Goal: Check status: Check status

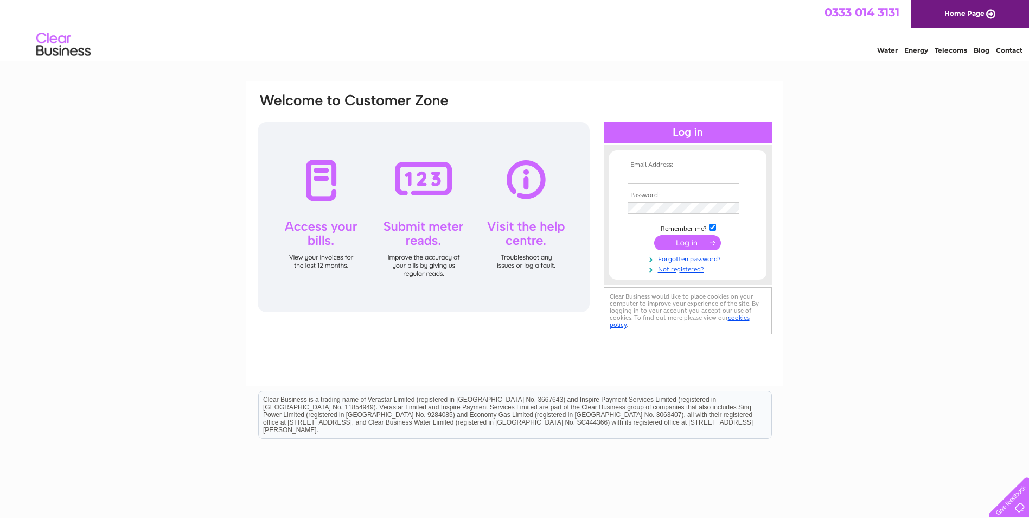
type input "[PERSON_NAME][EMAIL_ADDRESS][DOMAIN_NAME]"
click at [667, 237] on input "submit" at bounding box center [687, 242] width 67 height 15
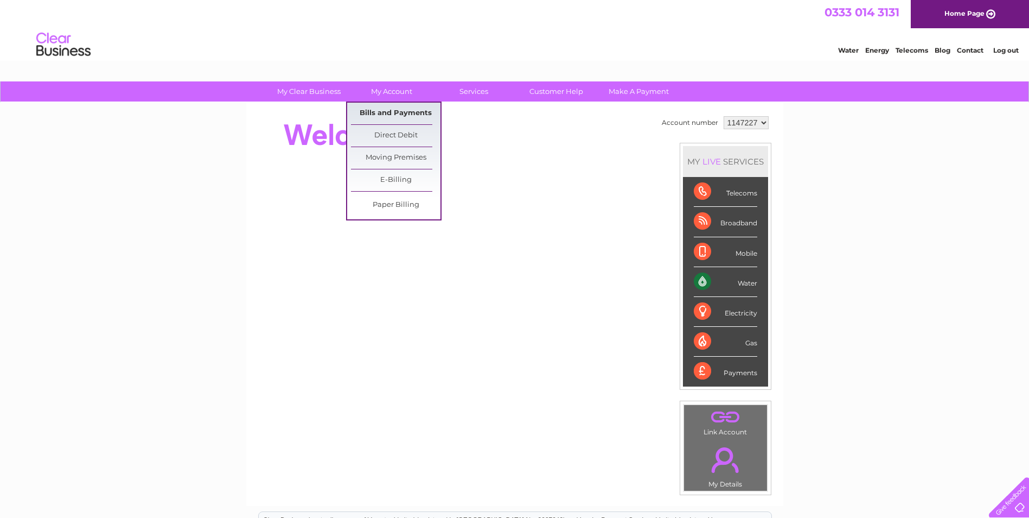
click at [382, 110] on link "Bills and Payments" at bounding box center [396, 114] width 90 height 22
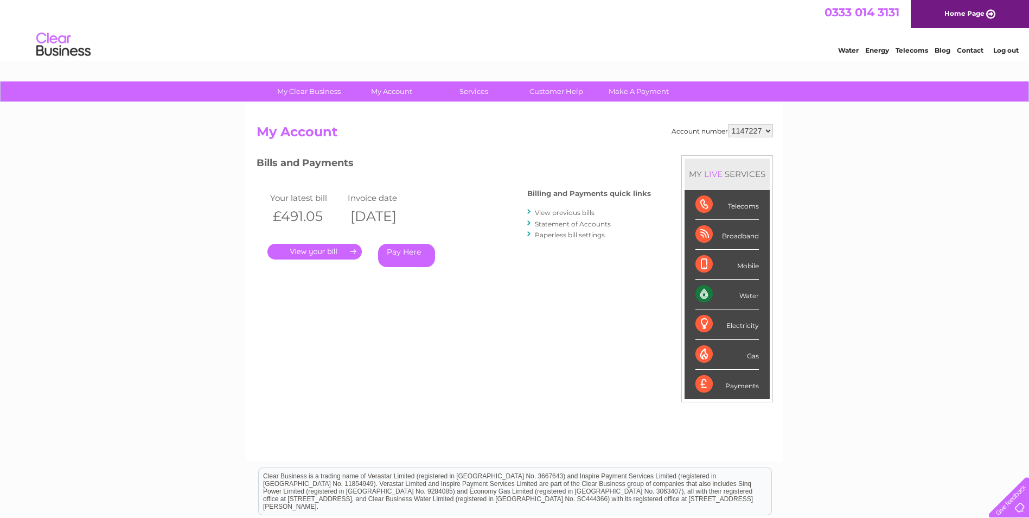
click at [310, 249] on link "." at bounding box center [314, 252] width 94 height 16
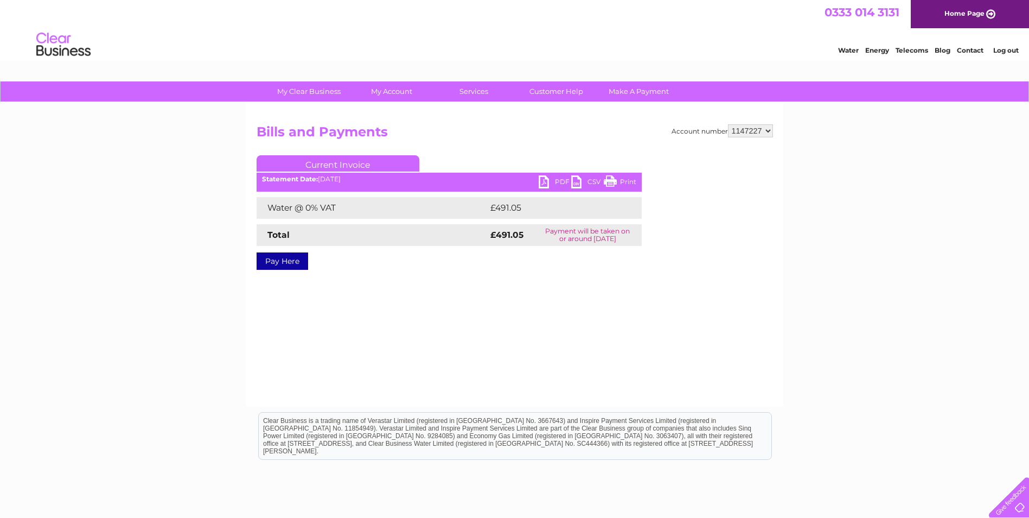
click at [541, 189] on link "PDF" at bounding box center [555, 183] width 33 height 16
